Goal: Information Seeking & Learning: Learn about a topic

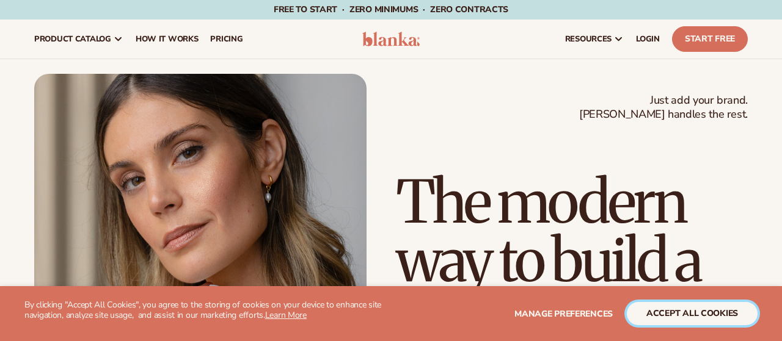
click at [681, 316] on button "accept all cookies" at bounding box center [692, 313] width 131 height 23
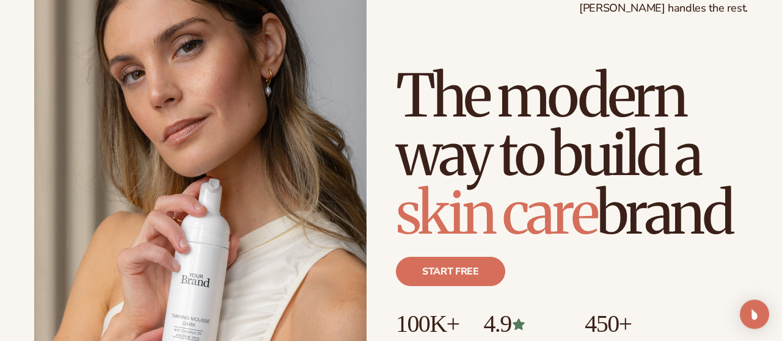
scroll to position [127, 0]
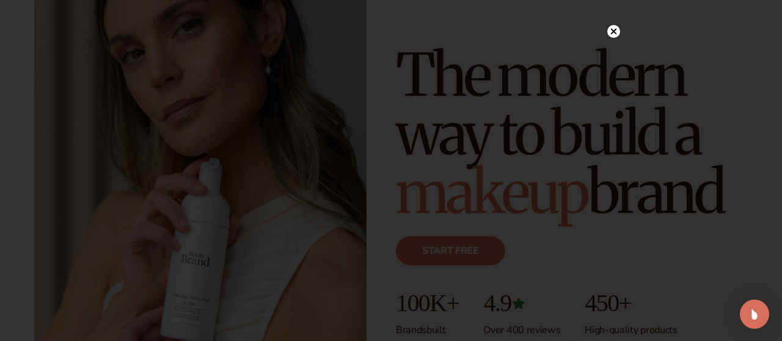
click at [613, 32] on icon at bounding box center [614, 32] width 6 height 6
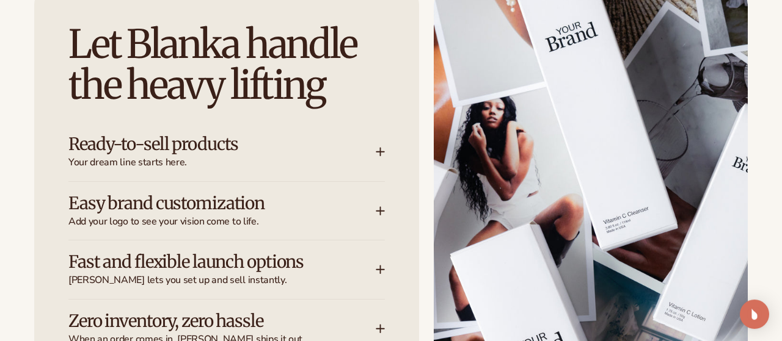
scroll to position [1588, 0]
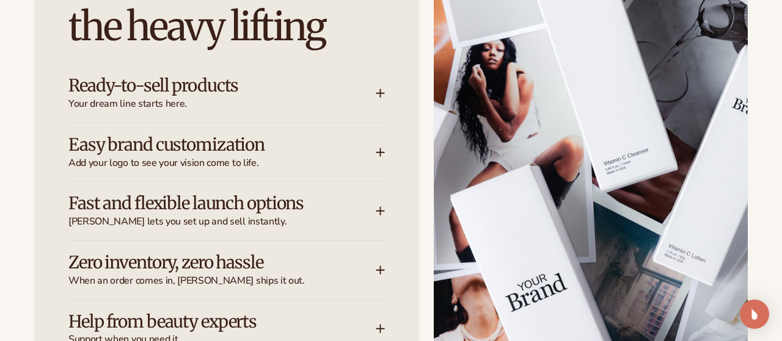
click at [247, 89] on h3 "Ready-to-sell products" at bounding box center [203, 85] width 271 height 19
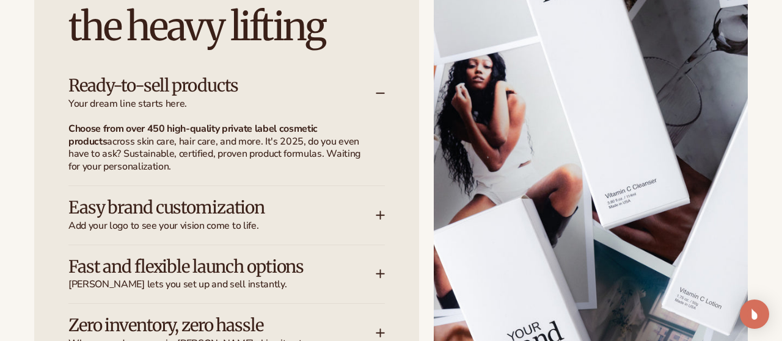
click at [289, 209] on h3 "Easy brand customization" at bounding box center [203, 208] width 271 height 19
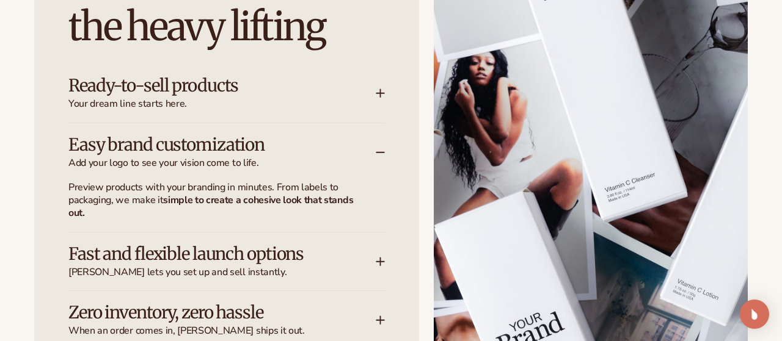
scroll to position [1652, 0]
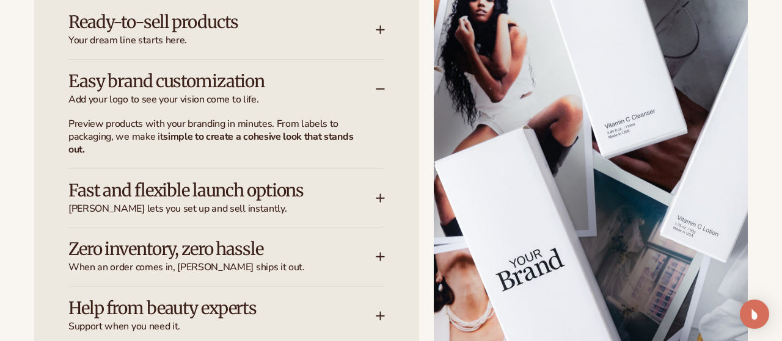
click at [210, 191] on h3 "Fast and flexible launch options" at bounding box center [203, 190] width 271 height 19
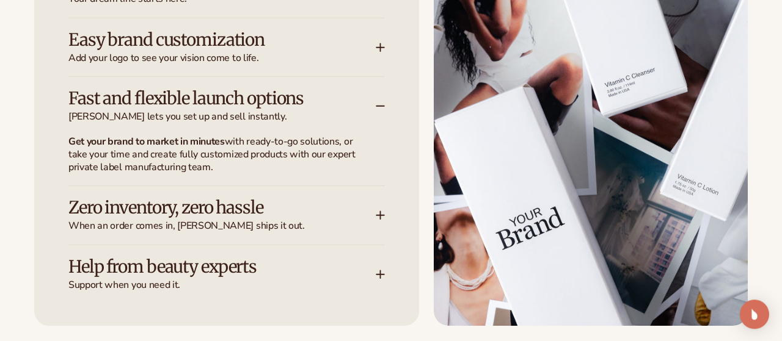
scroll to position [1715, 0]
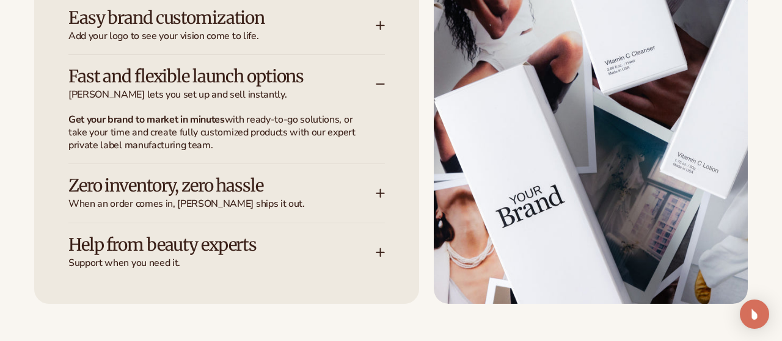
click at [186, 197] on div "Zero inventory, zero hassle When an order comes in, Blanka ships it out." at bounding box center [221, 194] width 307 height 34
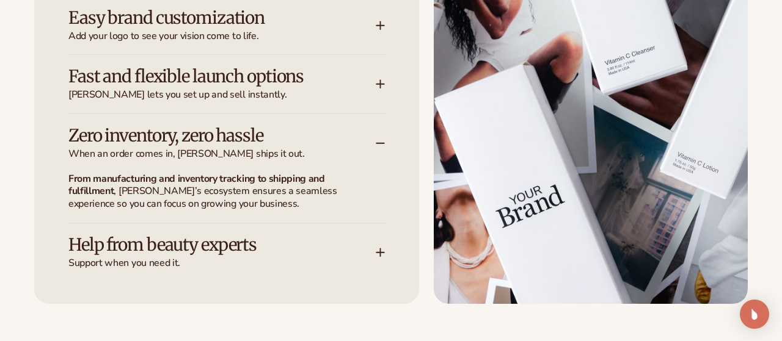
click at [152, 240] on h3 "Help from beauty experts" at bounding box center [203, 245] width 271 height 19
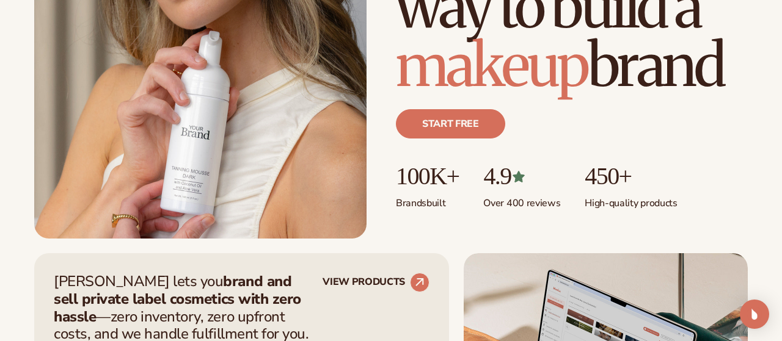
scroll to position [0, 0]
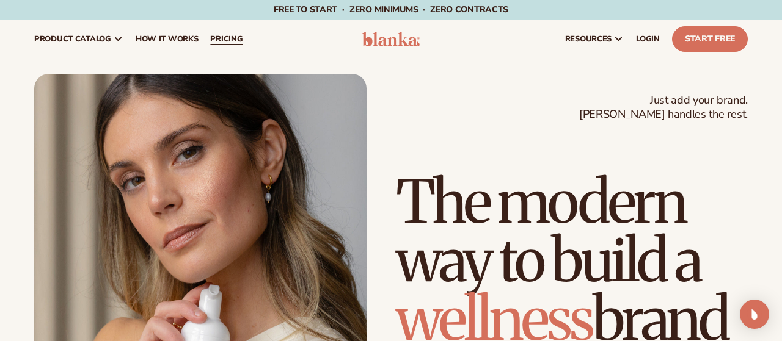
click at [227, 36] on span "pricing" at bounding box center [226, 39] width 32 height 10
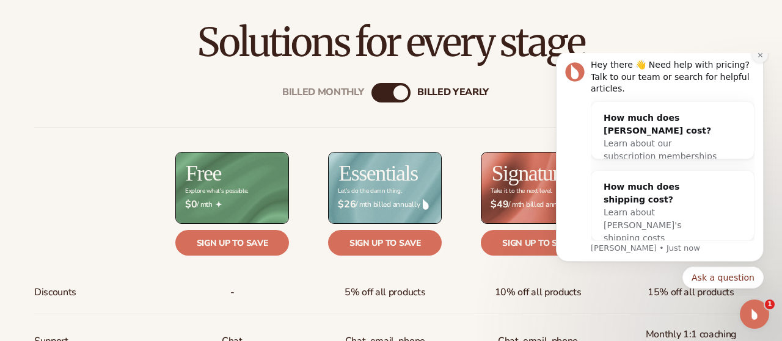
click at [762, 59] on icon "Dismiss notification" at bounding box center [760, 55] width 7 height 7
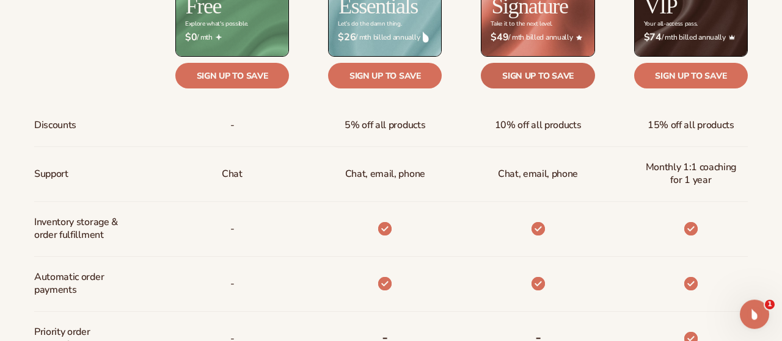
scroll to position [572, 0]
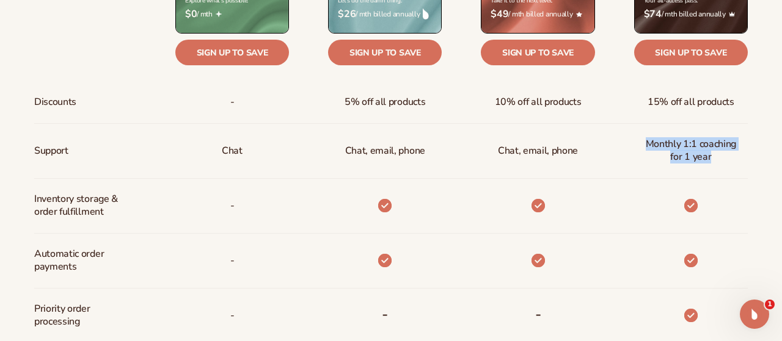
drag, startPoint x: 647, startPoint y: 141, endPoint x: 719, endPoint y: 158, distance: 73.9
click at [719, 158] on span "Monthly 1:1 coaching for 1 year" at bounding box center [691, 150] width 94 height 35
copy span "Monthly 1:1 coaching for 1 year"
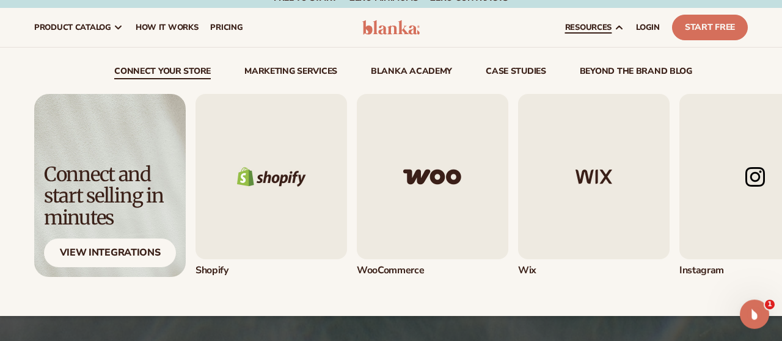
scroll to position [0, 0]
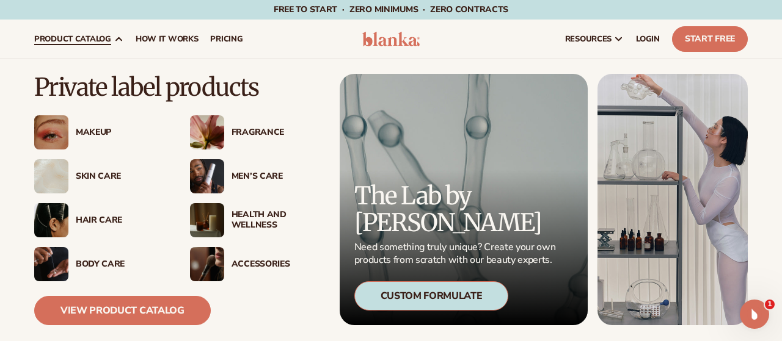
click at [98, 134] on div "Makeup" at bounding box center [121, 133] width 90 height 10
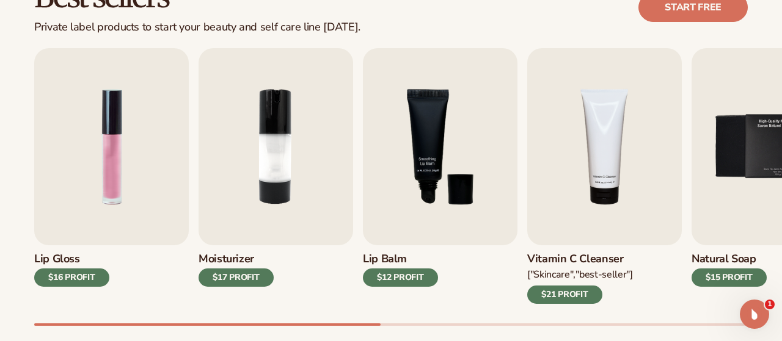
click at [180, 315] on div "Lip Gloss $16 PROFIT Moisturizer $17 PROFIT [MEDICAL_DATA]" at bounding box center [408, 187] width 748 height 278
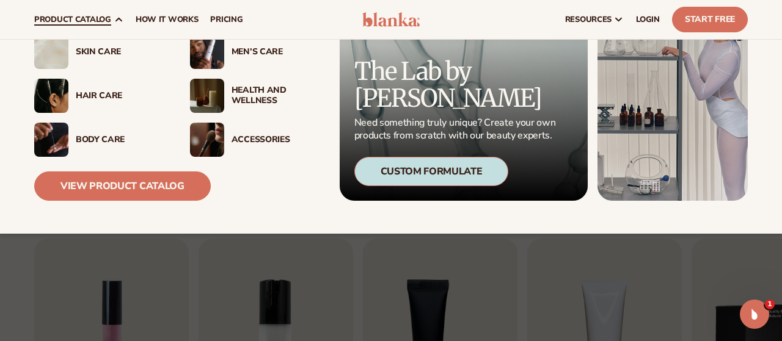
scroll to position [106, 0]
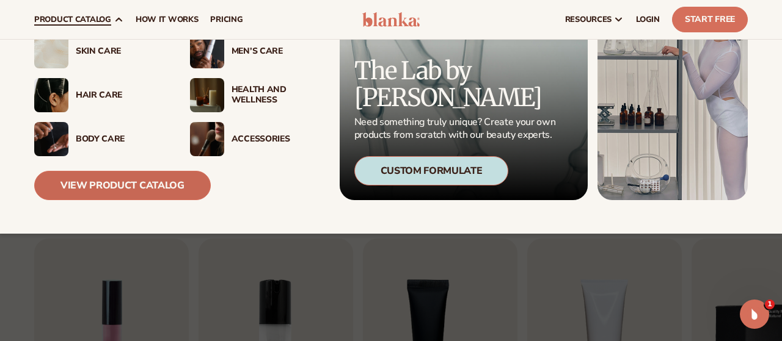
click at [128, 188] on link "View Product Catalog" at bounding box center [122, 185] width 177 height 29
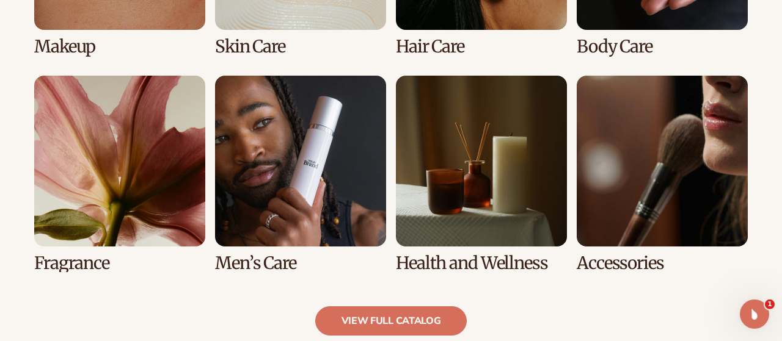
scroll to position [1080, 0]
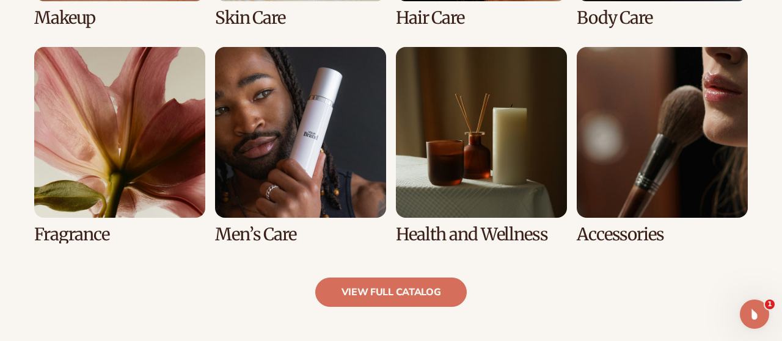
click at [246, 108] on link "6 / 8" at bounding box center [300, 145] width 171 height 197
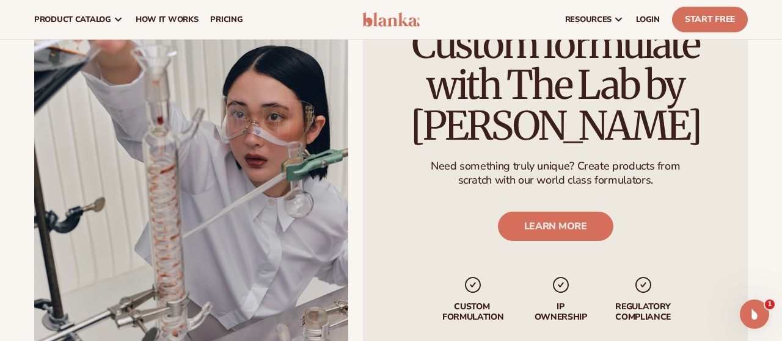
scroll to position [1207, 0]
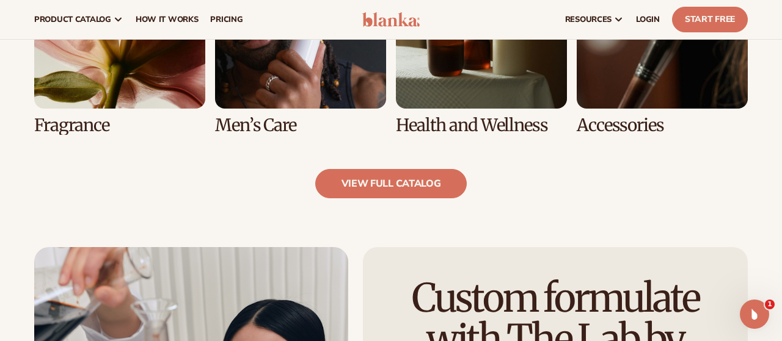
click at [293, 73] on link "6 / 8" at bounding box center [300, 36] width 171 height 197
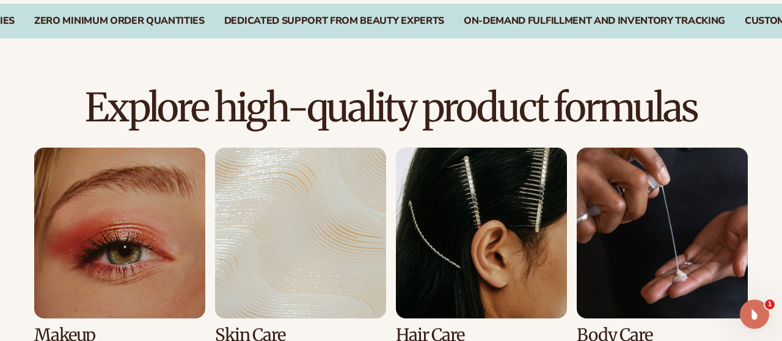
scroll to position [826, 0]
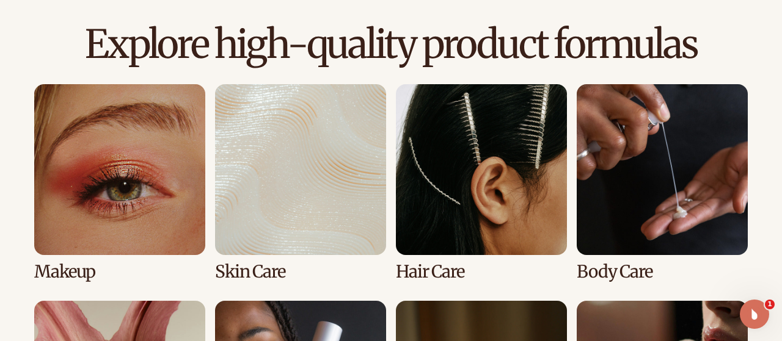
click at [471, 184] on link "3 / 8" at bounding box center [481, 182] width 171 height 197
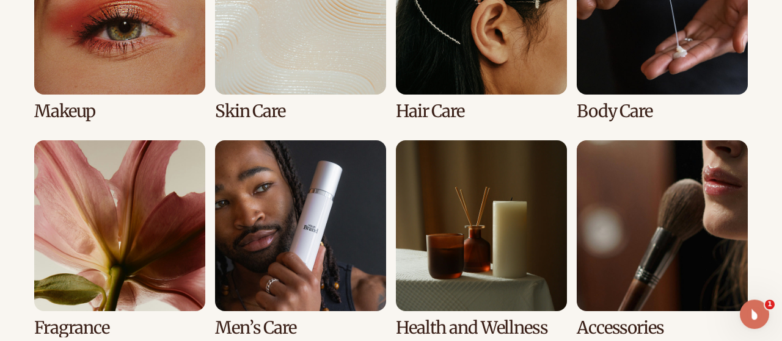
scroll to position [1016, 0]
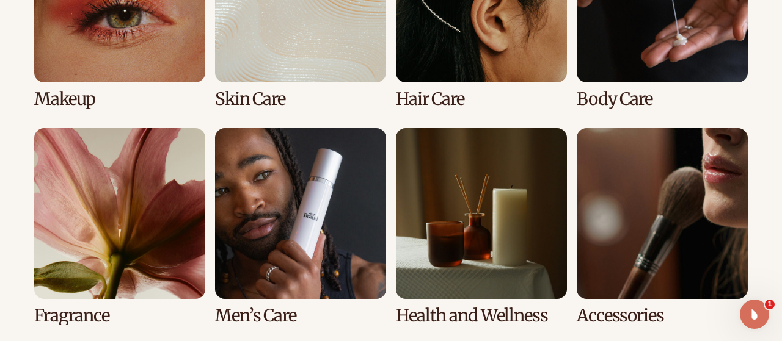
click at [307, 211] on link "6 / 8" at bounding box center [300, 226] width 171 height 197
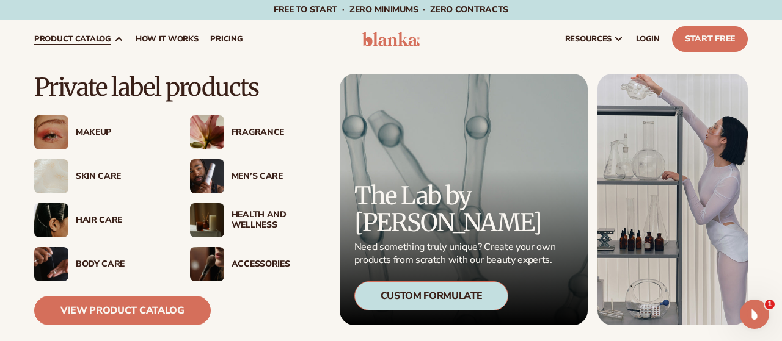
click at [244, 175] on div "Men’s Care" at bounding box center [277, 177] width 90 height 10
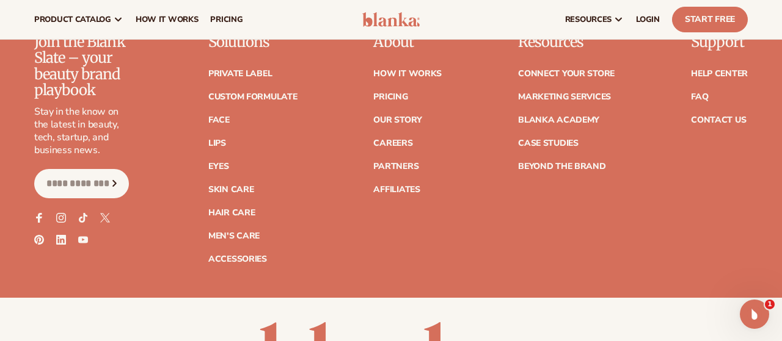
scroll to position [2114, 0]
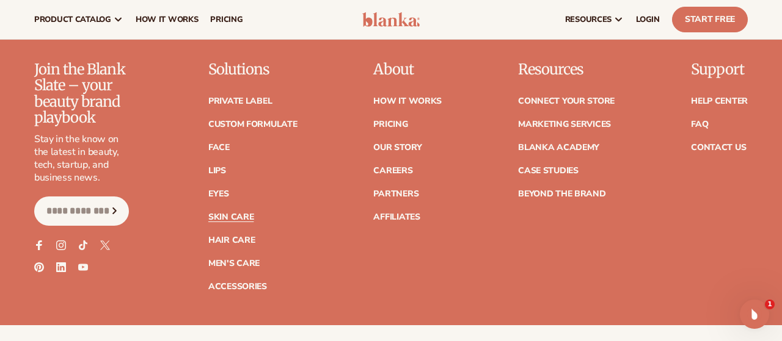
click at [224, 217] on link "Skin Care" at bounding box center [230, 217] width 45 height 9
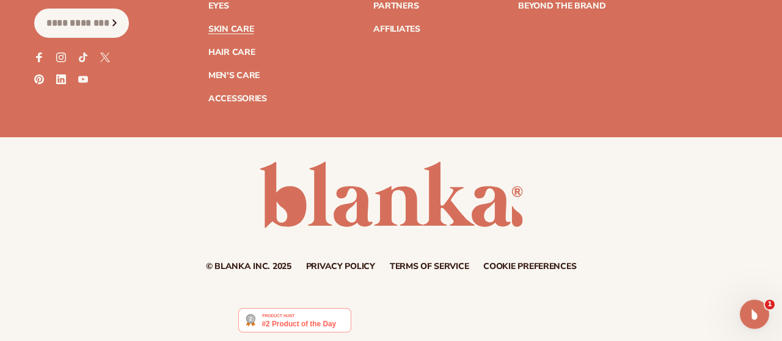
scroll to position [2527, 0]
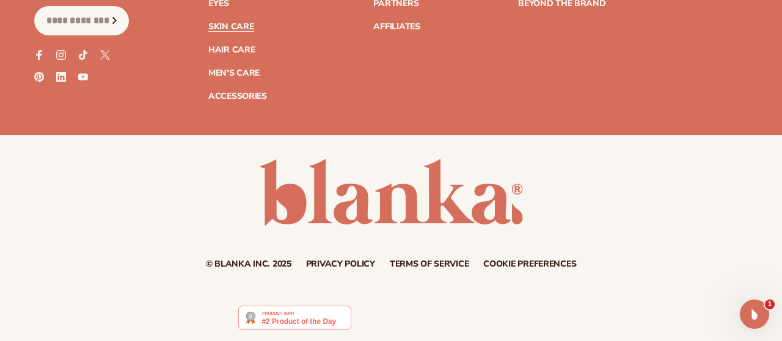
click at [294, 318] on img at bounding box center [294, 318] width 113 height 24
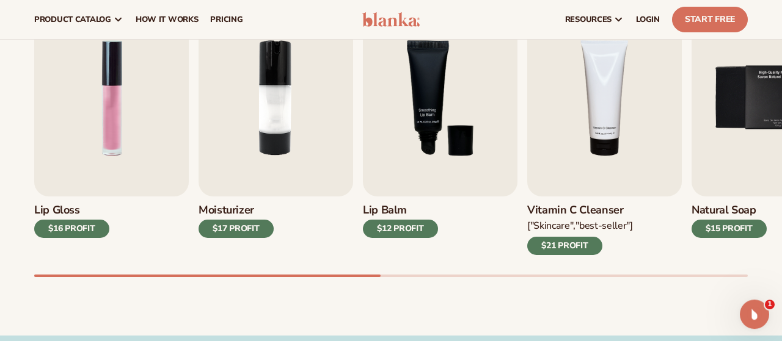
scroll to position [430, 0]
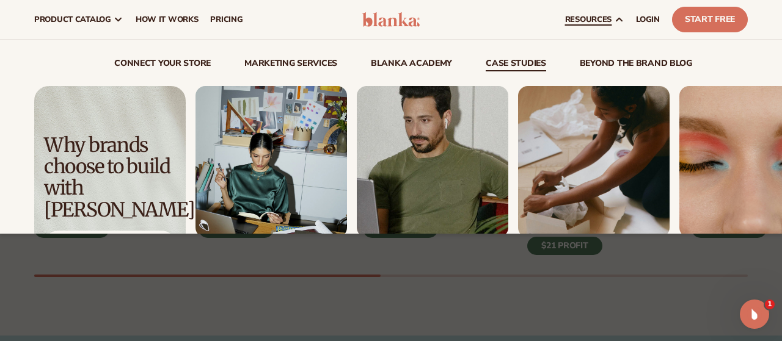
click at [450, 132] on img "2 / 4" at bounding box center [432, 161] width 151 height 151
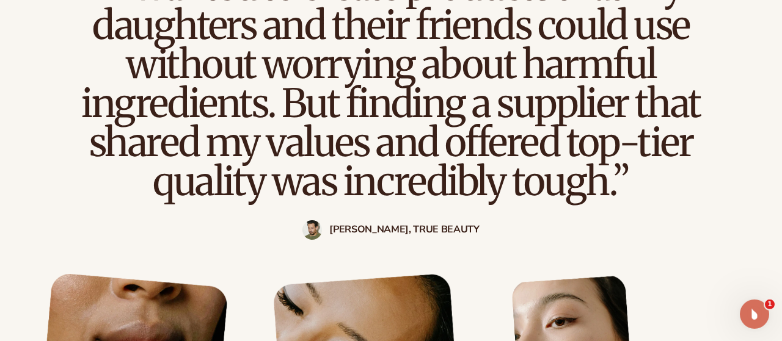
scroll to position [1016, 0]
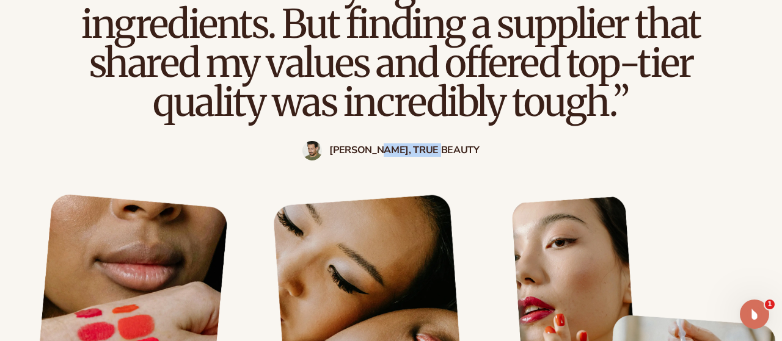
drag, startPoint x: 397, startPoint y: 147, endPoint x: 461, endPoint y: 147, distance: 64.1
click at [461, 147] on strong "Michael, True Beauty" at bounding box center [404, 151] width 150 height 12
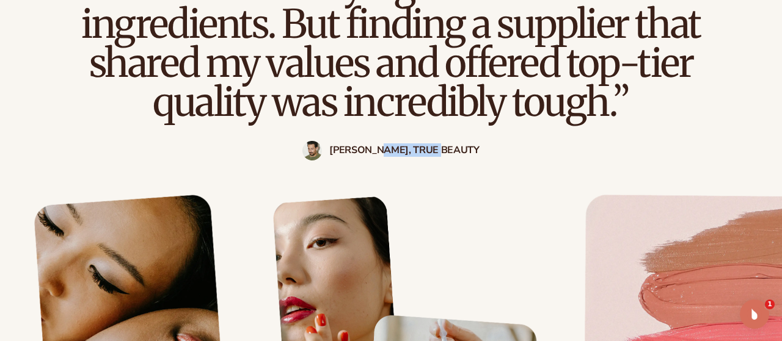
copy strong "True Beauty"
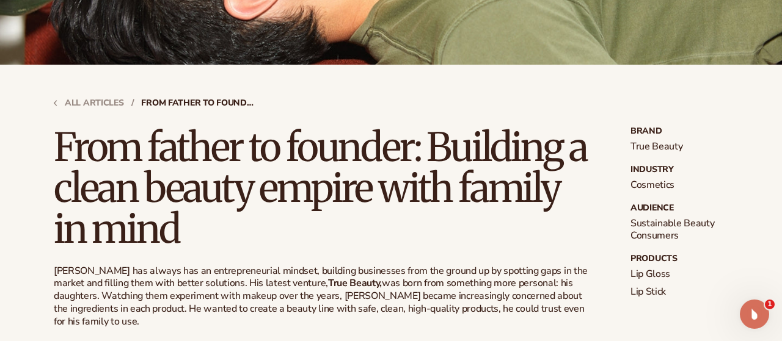
scroll to position [254, 0]
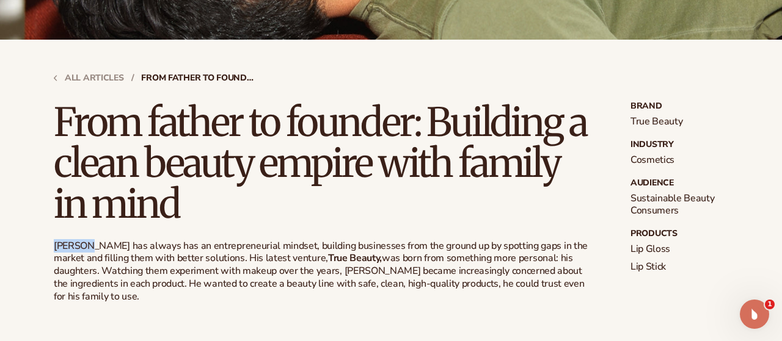
drag, startPoint x: 55, startPoint y: 244, endPoint x: 87, endPoint y: 243, distance: 32.4
click at [87, 243] on p "Michael has always has an entrepreneurial mindset, building businesses from the…" at bounding box center [323, 272] width 538 height 64
copy p "Michael"
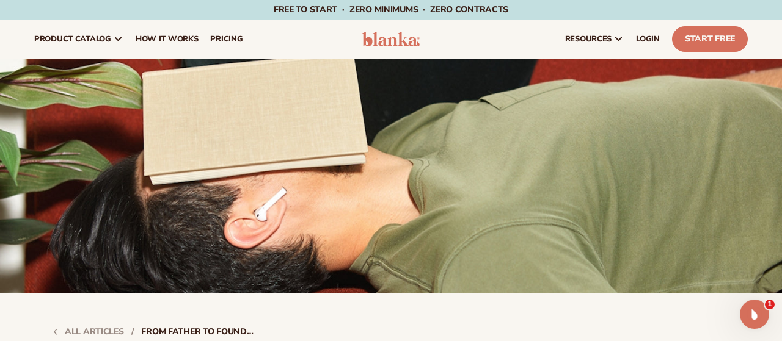
scroll to position [0, 0]
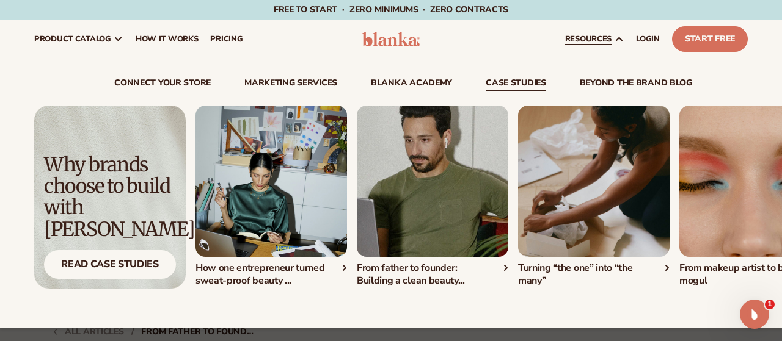
click at [272, 181] on img "1 / 4" at bounding box center [270, 181] width 151 height 151
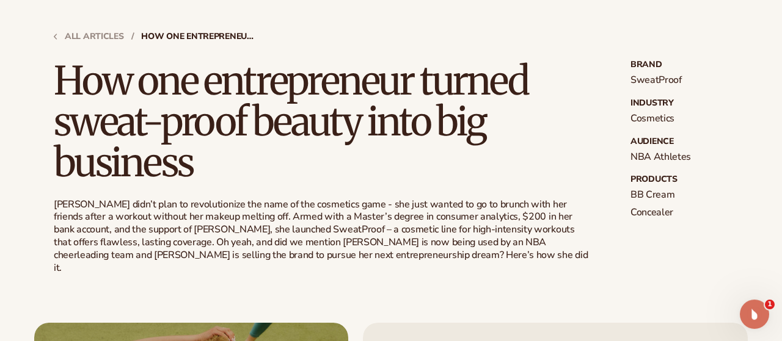
scroll to position [318, 0]
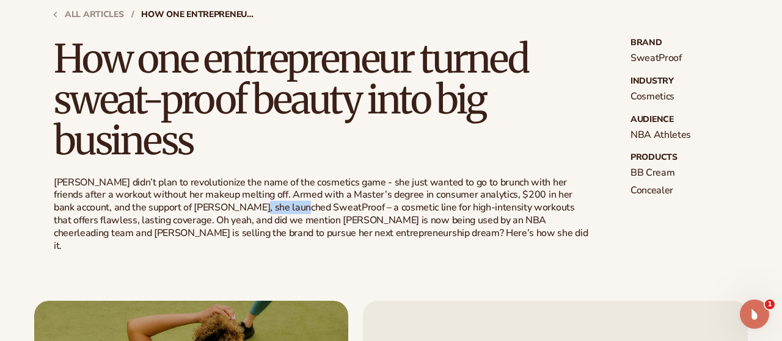
drag, startPoint x: 210, startPoint y: 207, endPoint x: 258, endPoint y: 204, distance: 48.4
click at [258, 204] on p "Sarah didn’t plan to revolutionize the name of the cosmetics game - she just wa…" at bounding box center [323, 215] width 538 height 76
copy p "SweatProof"
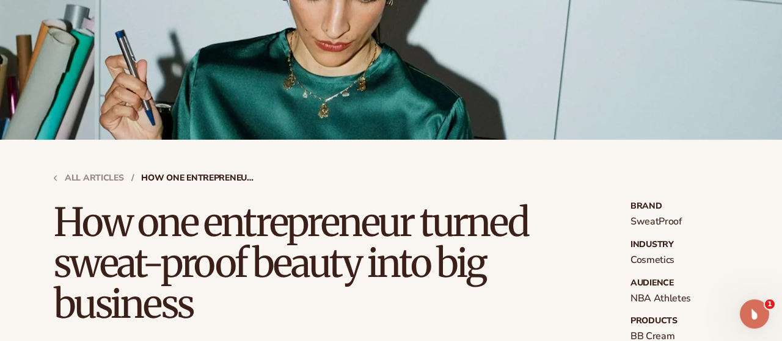
scroll to position [254, 0]
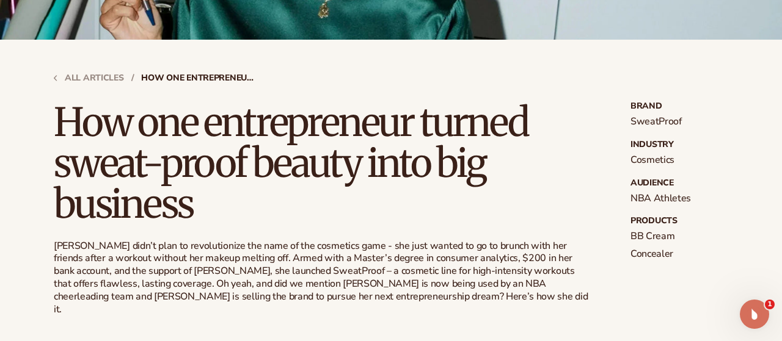
click at [53, 245] on div "All articles / How one entrepreneur turned sweat-proof beauty into big business…" at bounding box center [391, 178] width 743 height 276
click at [77, 245] on p "Sarah didn’t plan to revolutionize the name of the cosmetics game - she just wa…" at bounding box center [323, 278] width 538 height 76
copy p "Sarah"
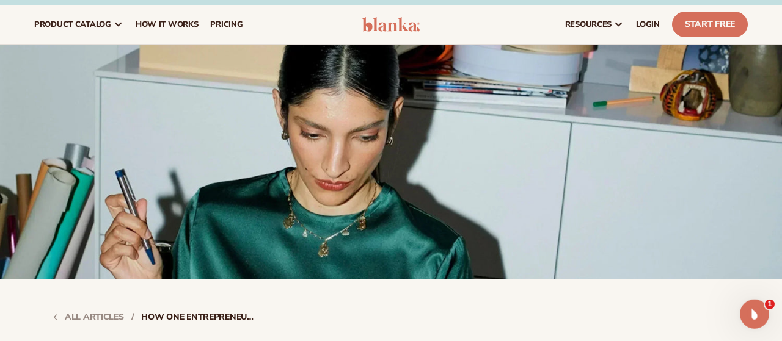
scroll to position [0, 0]
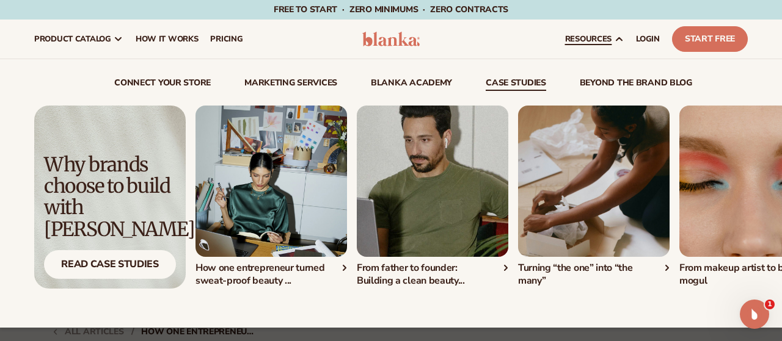
click at [572, 162] on img "3 / 4" at bounding box center [593, 181] width 151 height 151
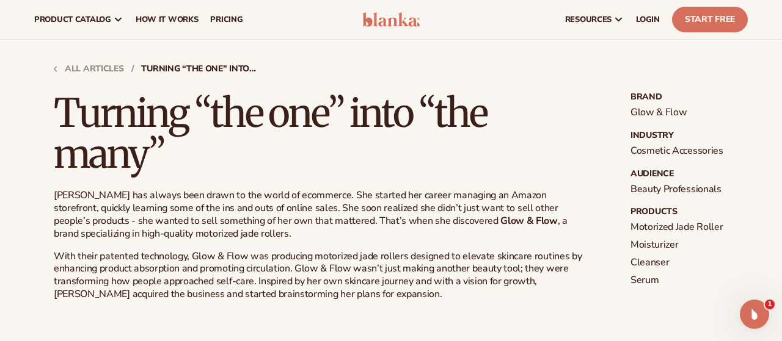
scroll to position [254, 0]
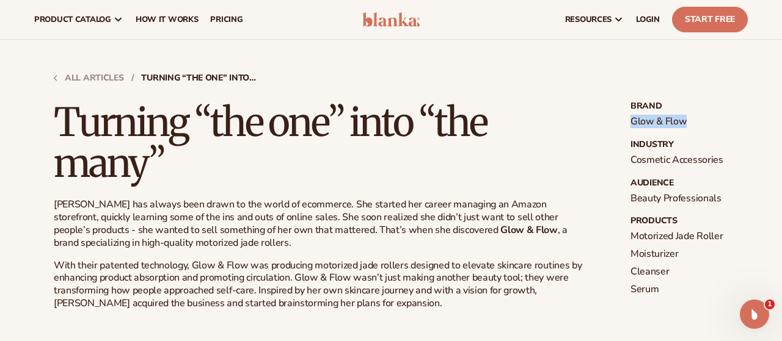
drag, startPoint x: 632, startPoint y: 123, endPoint x: 682, endPoint y: 122, distance: 50.1
click at [682, 122] on p "Glow & Flow" at bounding box center [679, 121] width 98 height 13
copy p "Glow & Flow"
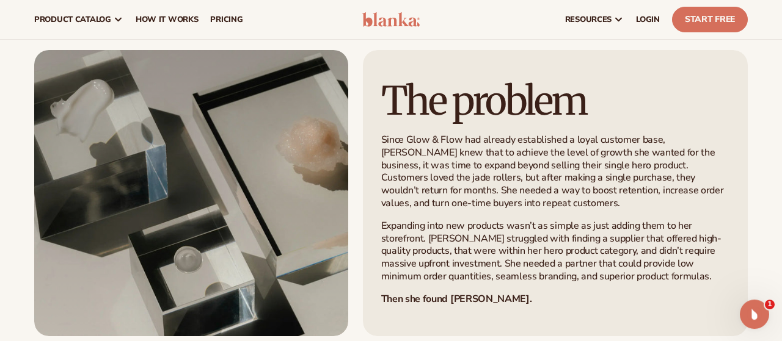
scroll to position [508, 0]
